Goal: Information Seeking & Learning: Understand process/instructions

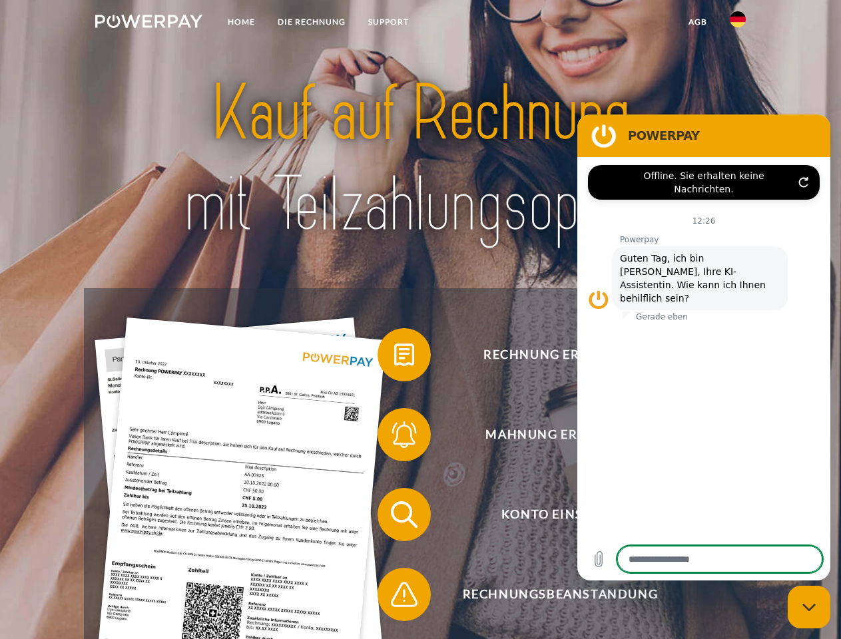
click at [148, 23] on img at bounding box center [148, 21] width 107 height 13
click at [738, 23] on img at bounding box center [738, 19] width 16 height 16
click at [697, 22] on link "agb" at bounding box center [697, 22] width 41 height 24
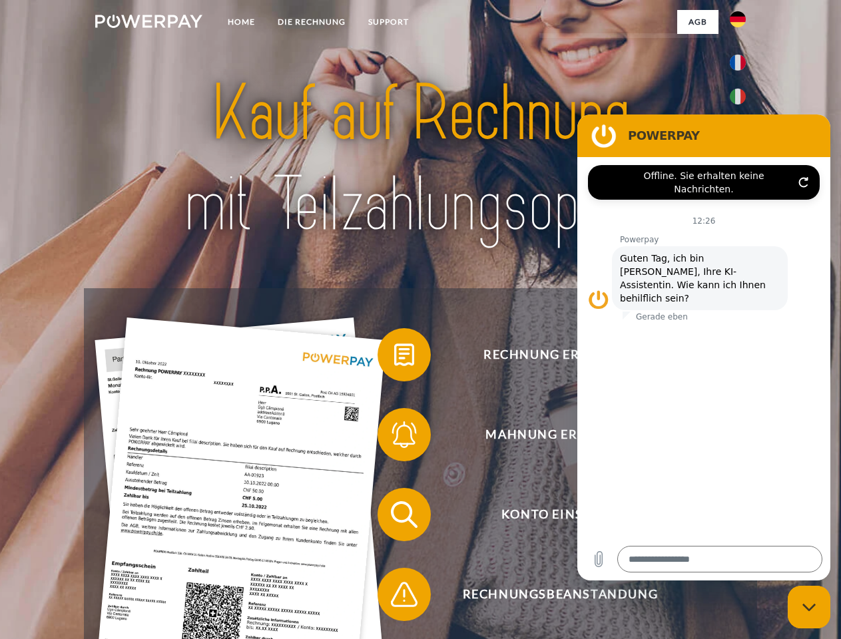
click at [394, 357] on span at bounding box center [384, 355] width 67 height 67
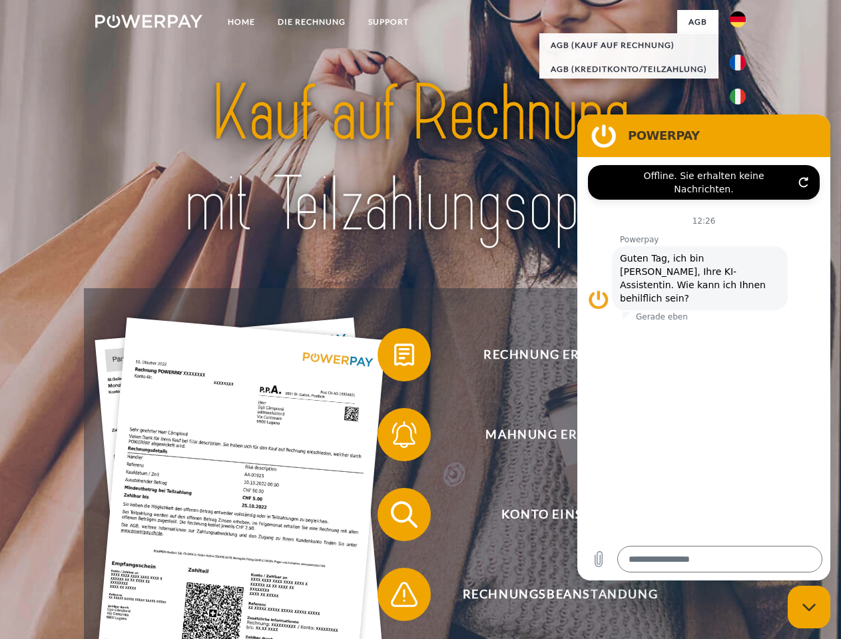
click at [394, 437] on span at bounding box center [384, 434] width 67 height 67
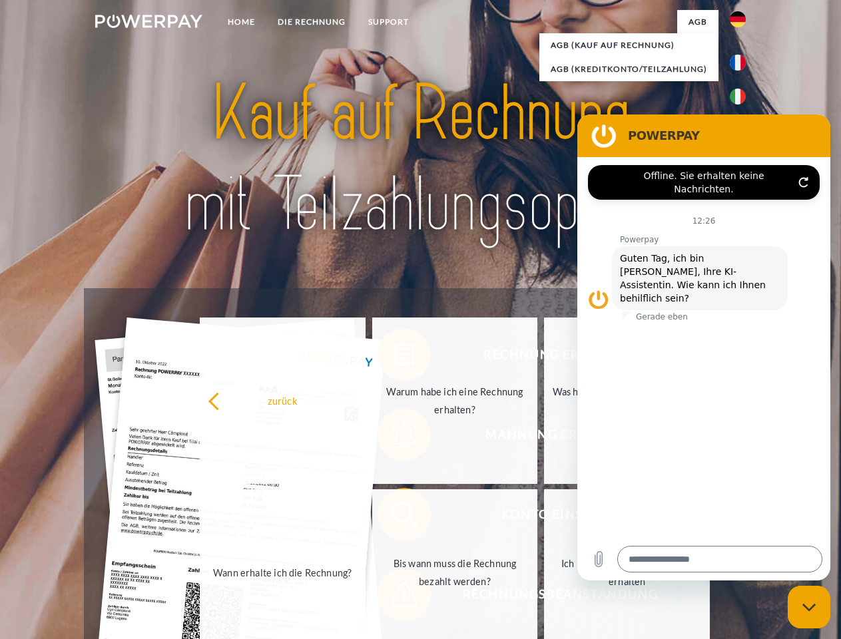
click at [394, 517] on link "Bis wann muss die Rechnung bezahlt werden?" at bounding box center [455, 572] width 166 height 166
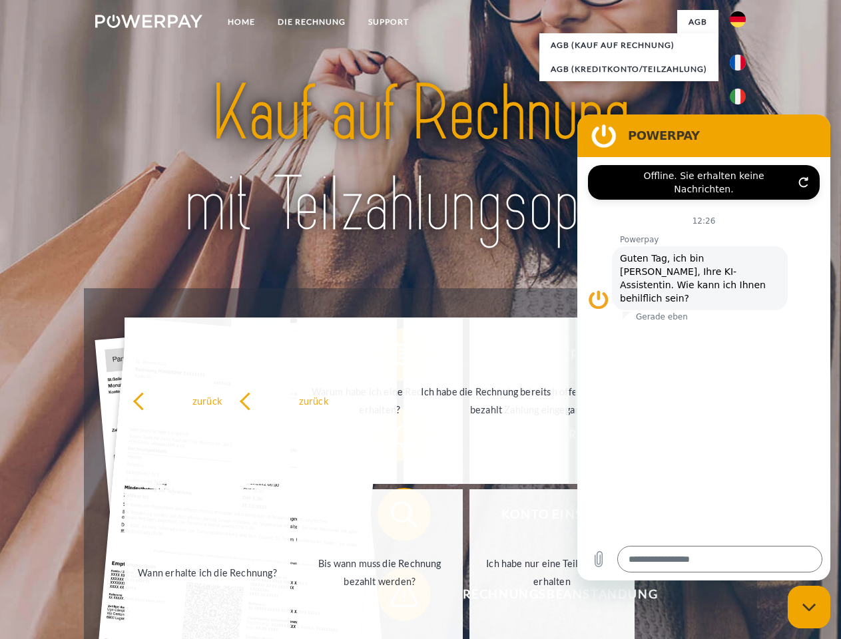
click at [394, 597] on span at bounding box center [384, 594] width 67 height 67
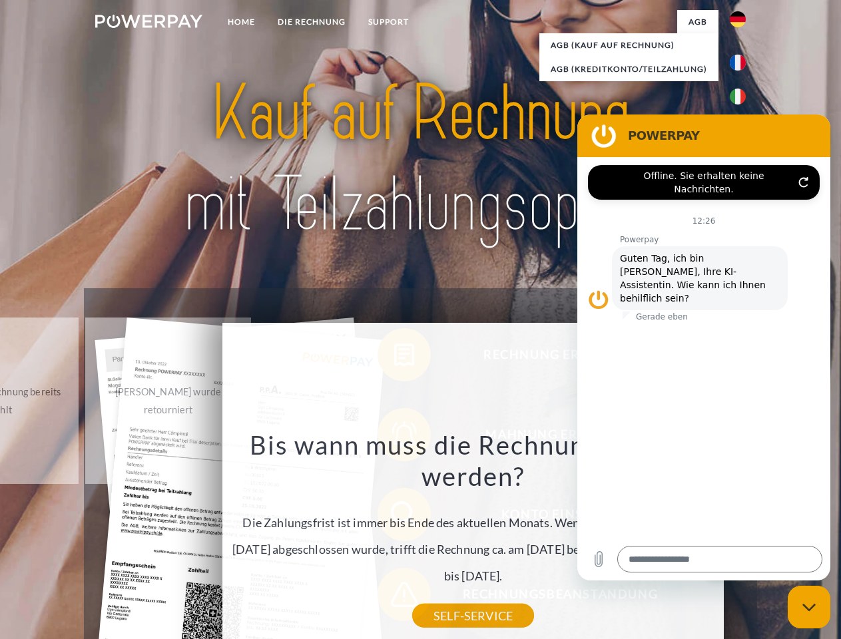
click at [809, 607] on icon "Messaging-Fenster schließen" at bounding box center [809, 607] width 14 height 9
type textarea "*"
